Goal: Task Accomplishment & Management: Complete application form

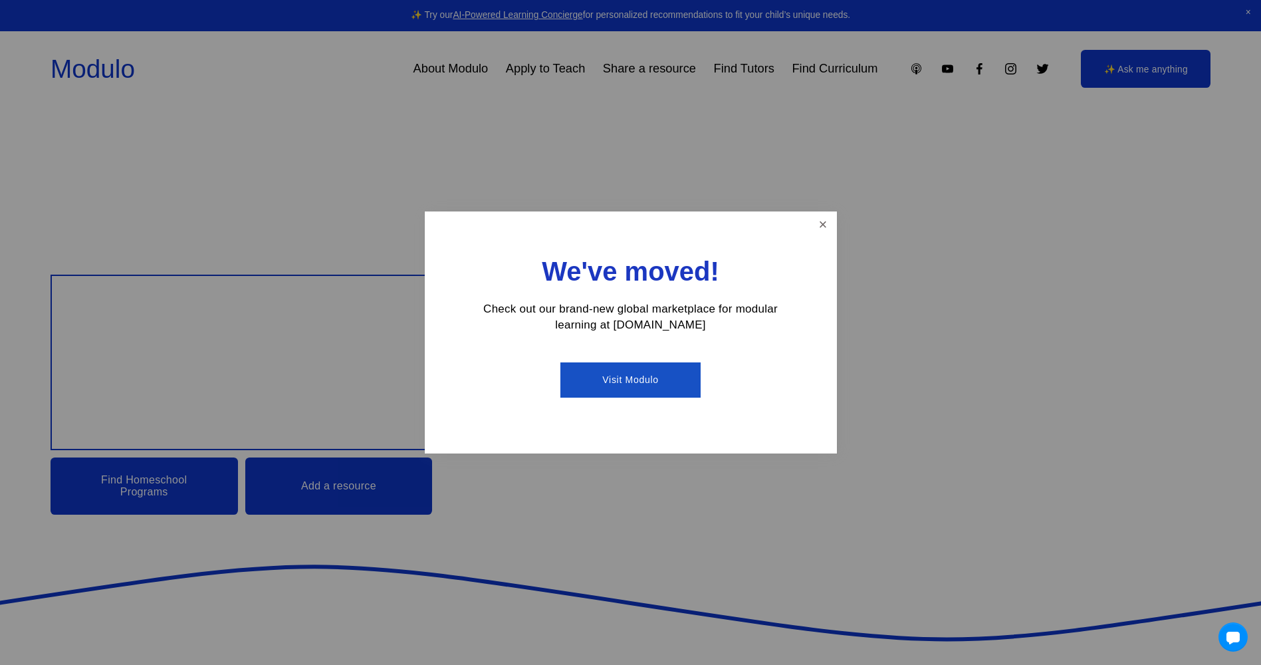
click at [650, 383] on link "Visit Modulo" at bounding box center [630, 379] width 140 height 35
click at [822, 220] on link "Close" at bounding box center [822, 224] width 23 height 23
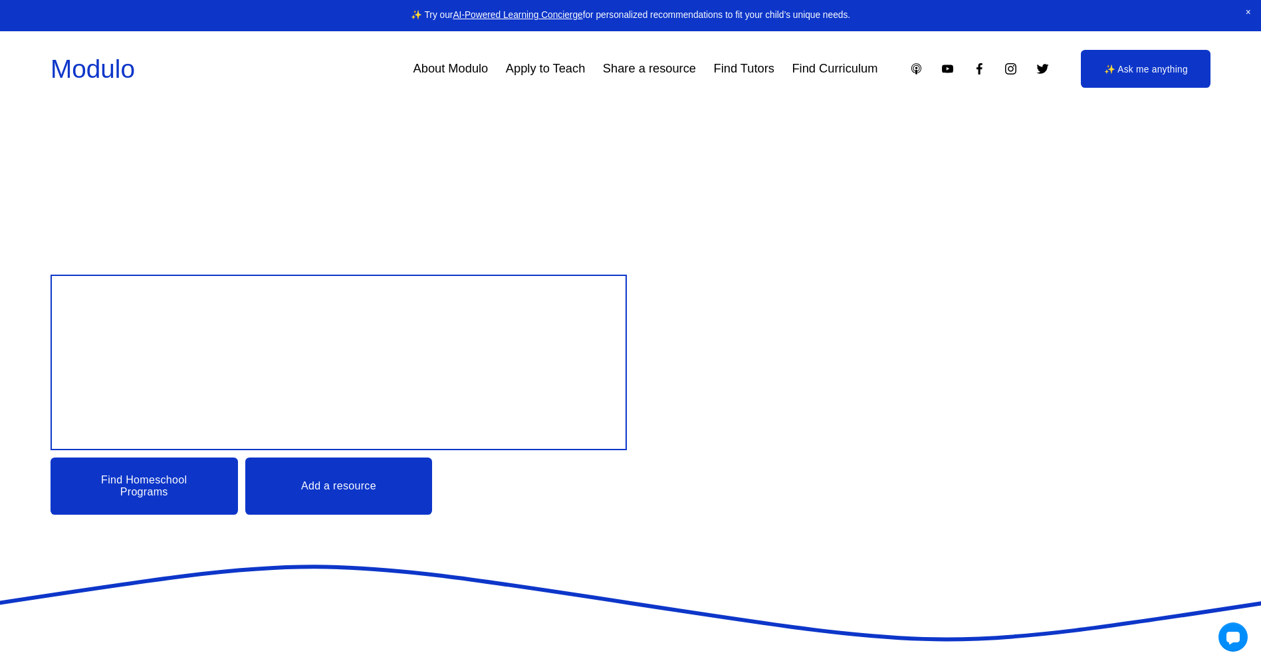
click at [545, 76] on link "Apply to Teach" at bounding box center [545, 68] width 79 height 25
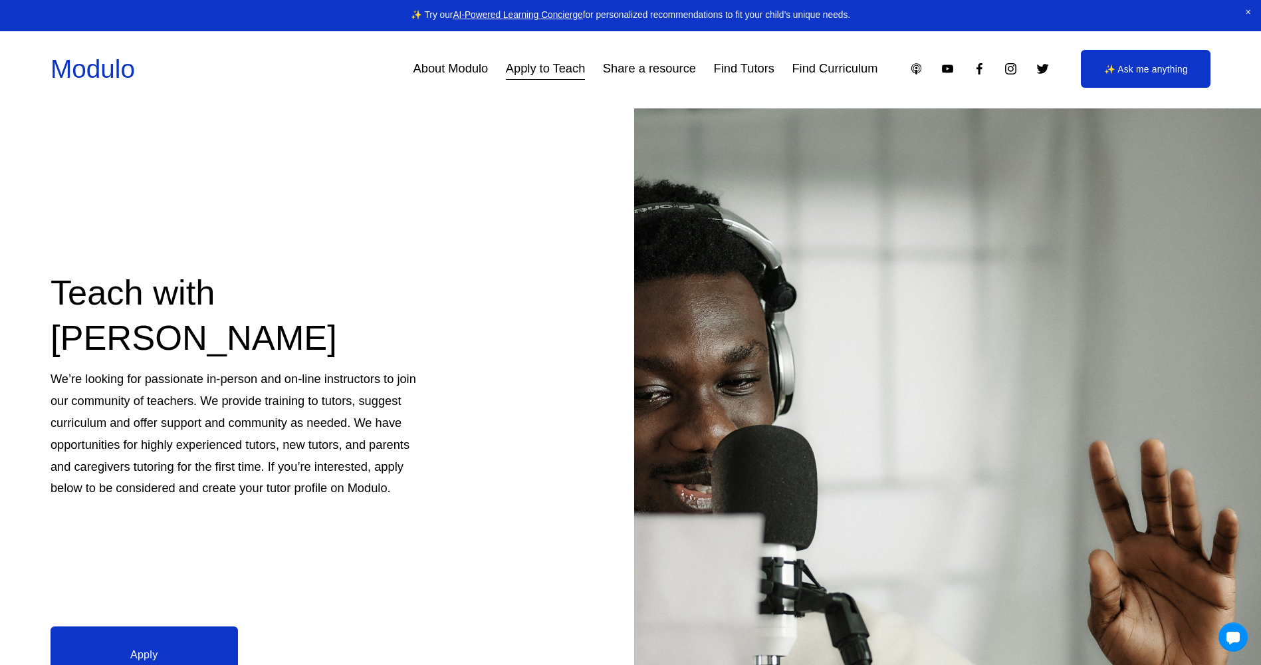
click at [612, 278] on div "Teach with Modulo We’re looking for passionate in-person and on-line instructor…" at bounding box center [630, 460] width 1261 height 704
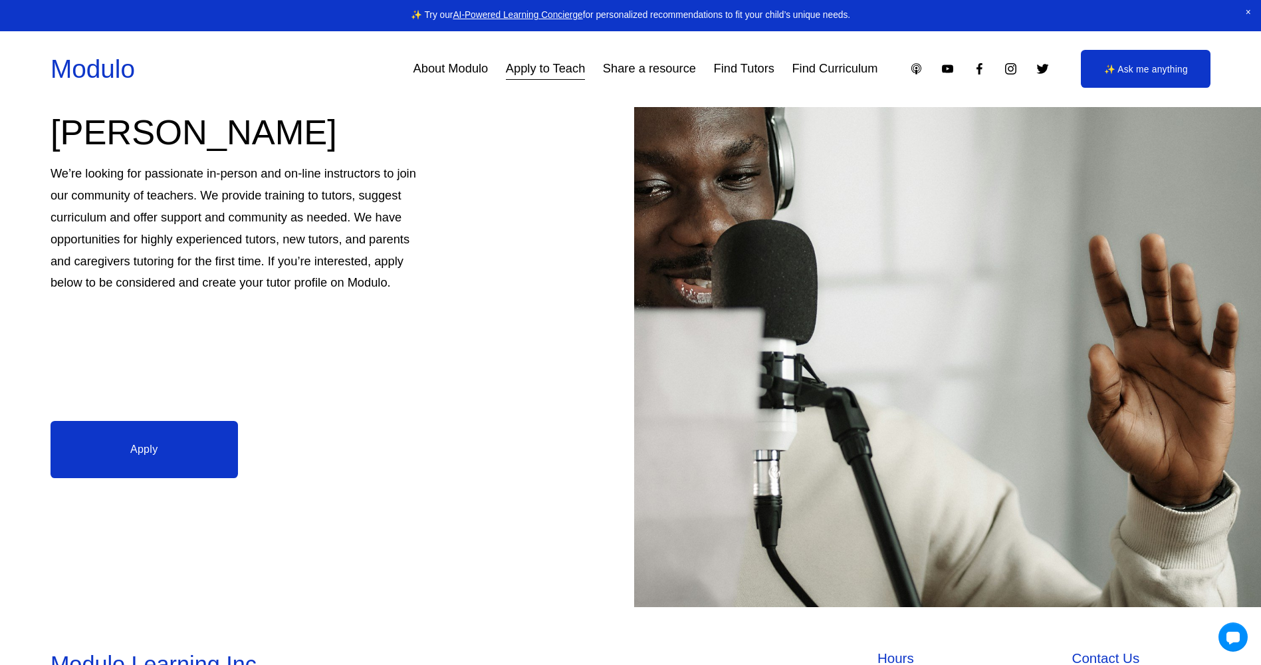
scroll to position [328, 0]
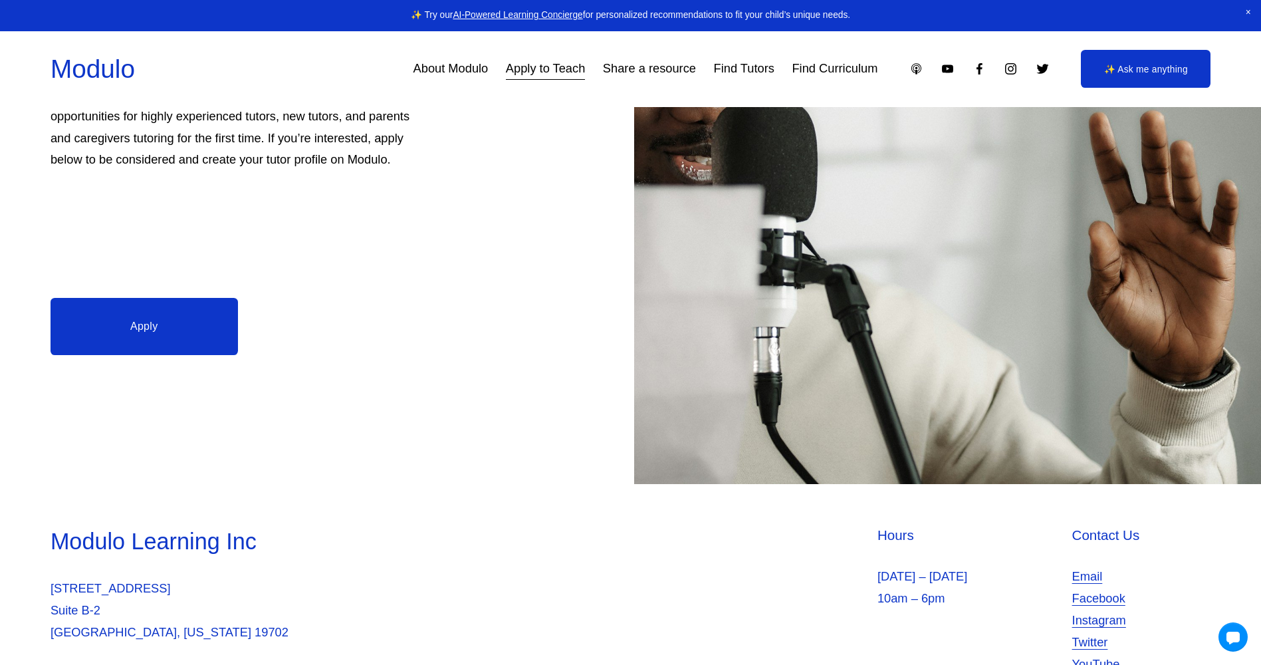
click at [121, 326] on link "Apply" at bounding box center [144, 326] width 187 height 57
